Goal: Task Accomplishment & Management: Use online tool/utility

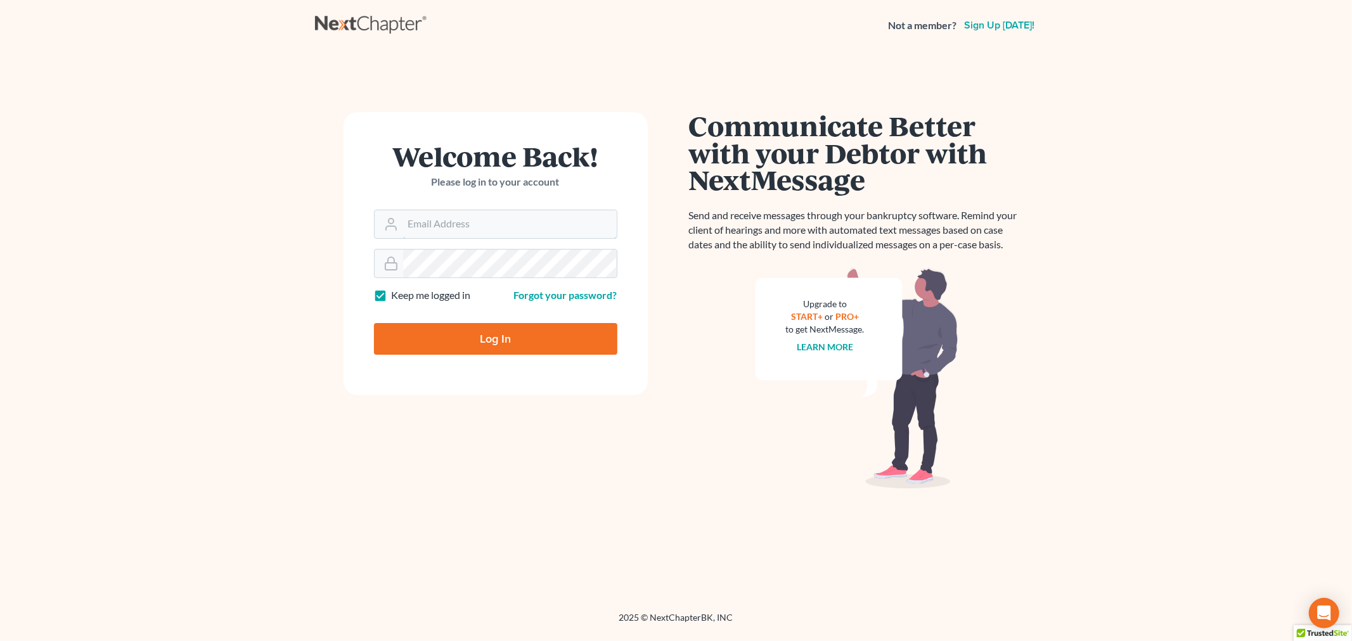
type input "ashlie@newtomorrowlaw.com"
click at [497, 359] on form "Welcome Back! Please log in to your account Email Address ashlie@newtomorrowlaw…" at bounding box center [495, 253] width 304 height 283
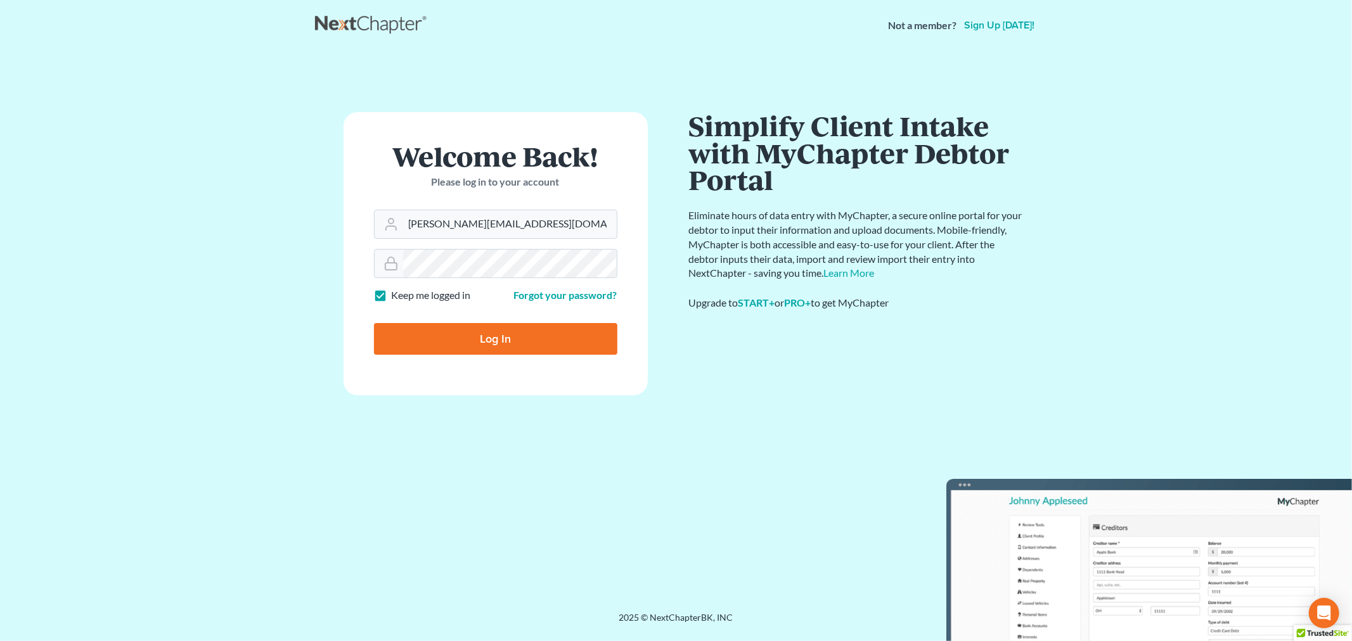
click at [496, 347] on input "Log In" at bounding box center [495, 339] width 243 height 32
type input "Thinking..."
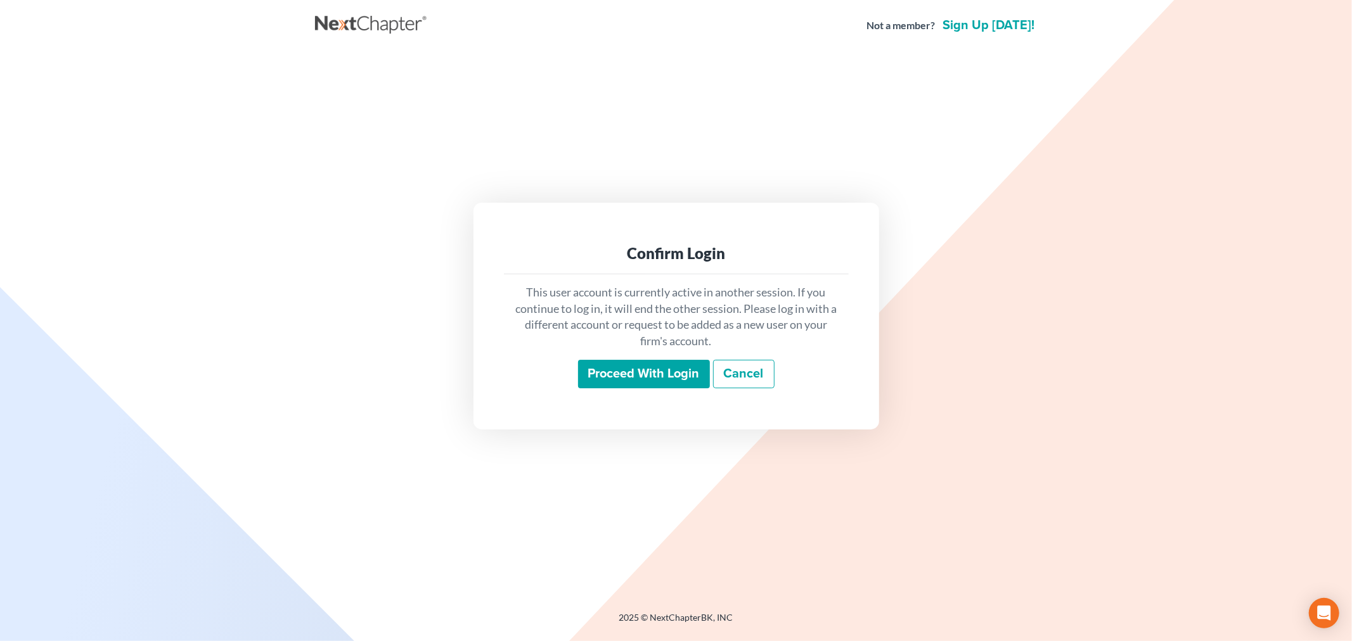
click at [674, 376] on input "Proceed with login" at bounding box center [644, 374] width 132 height 29
